Goal: Transaction & Acquisition: Subscribe to service/newsletter

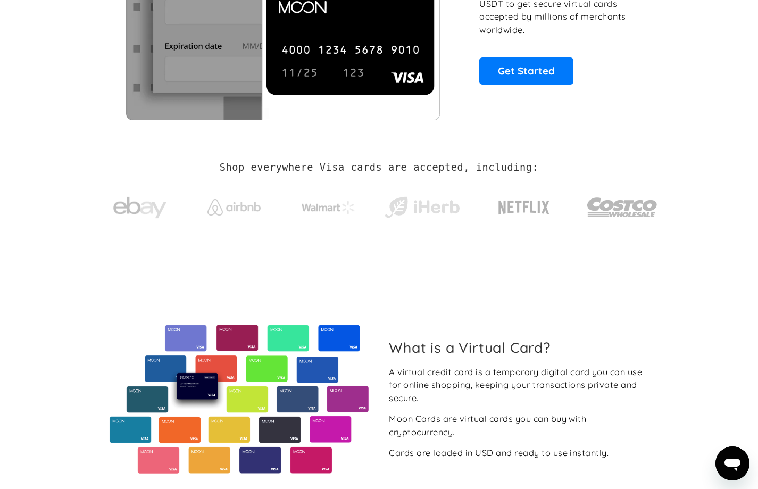
scroll to position [106, 0]
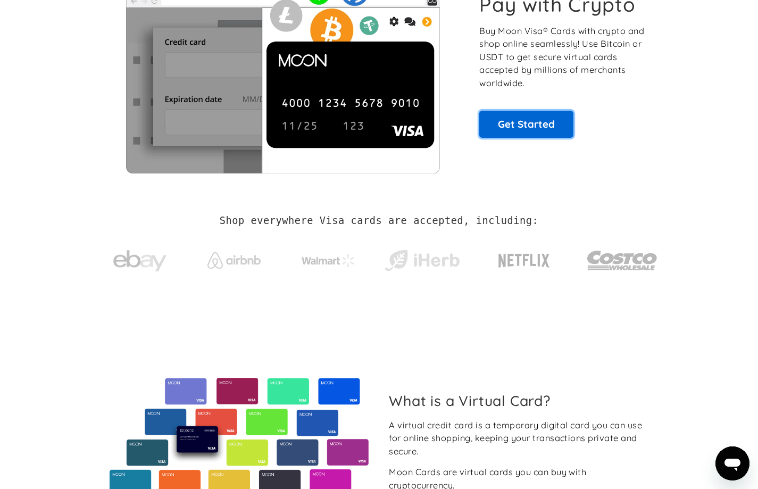
click at [517, 119] on link "Get Started" at bounding box center [526, 124] width 94 height 27
